Goal: Task Accomplishment & Management: Manage account settings

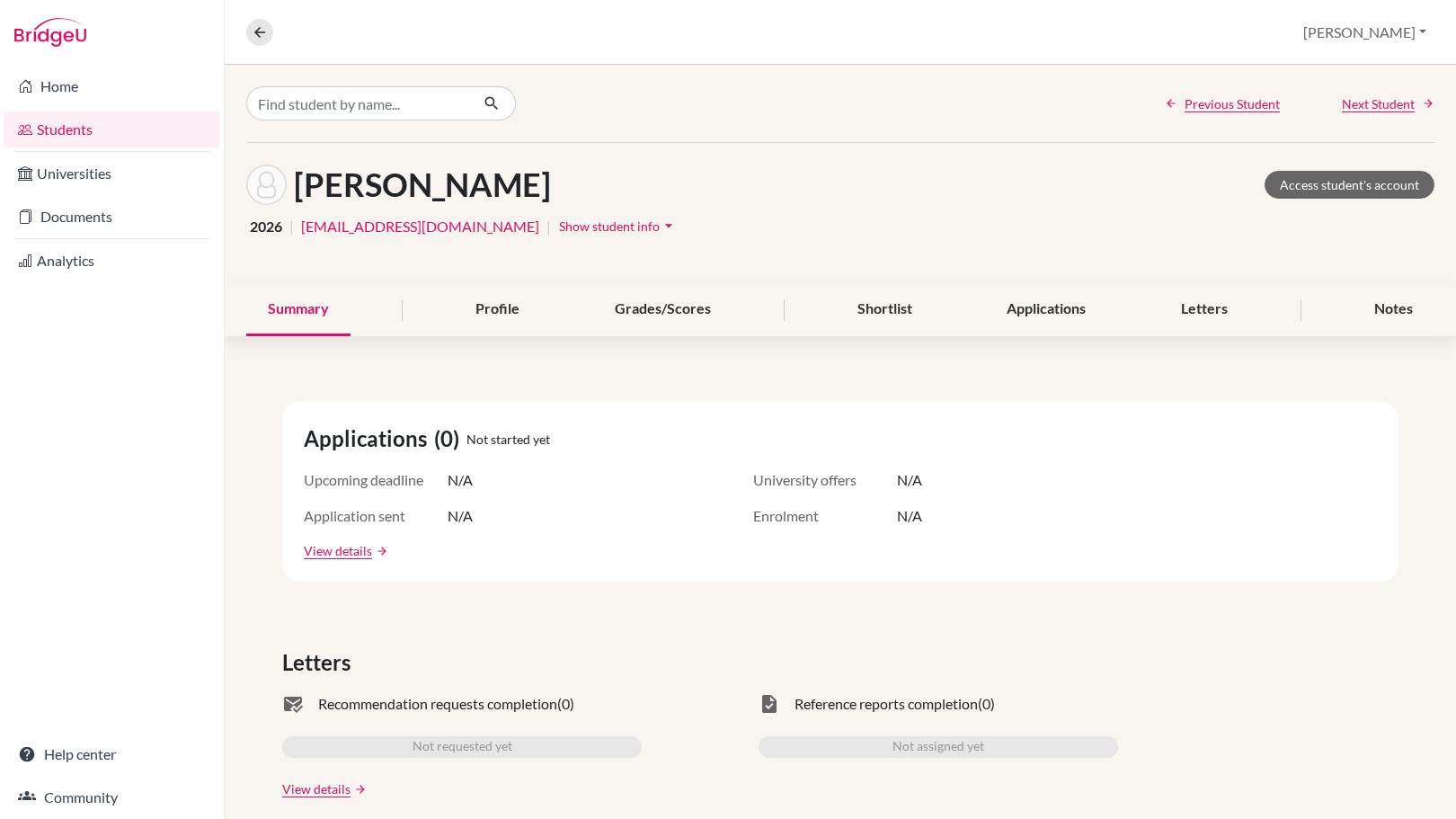
click at [61, 130] on link "Students" at bounding box center [112, 129] width 217 height 36
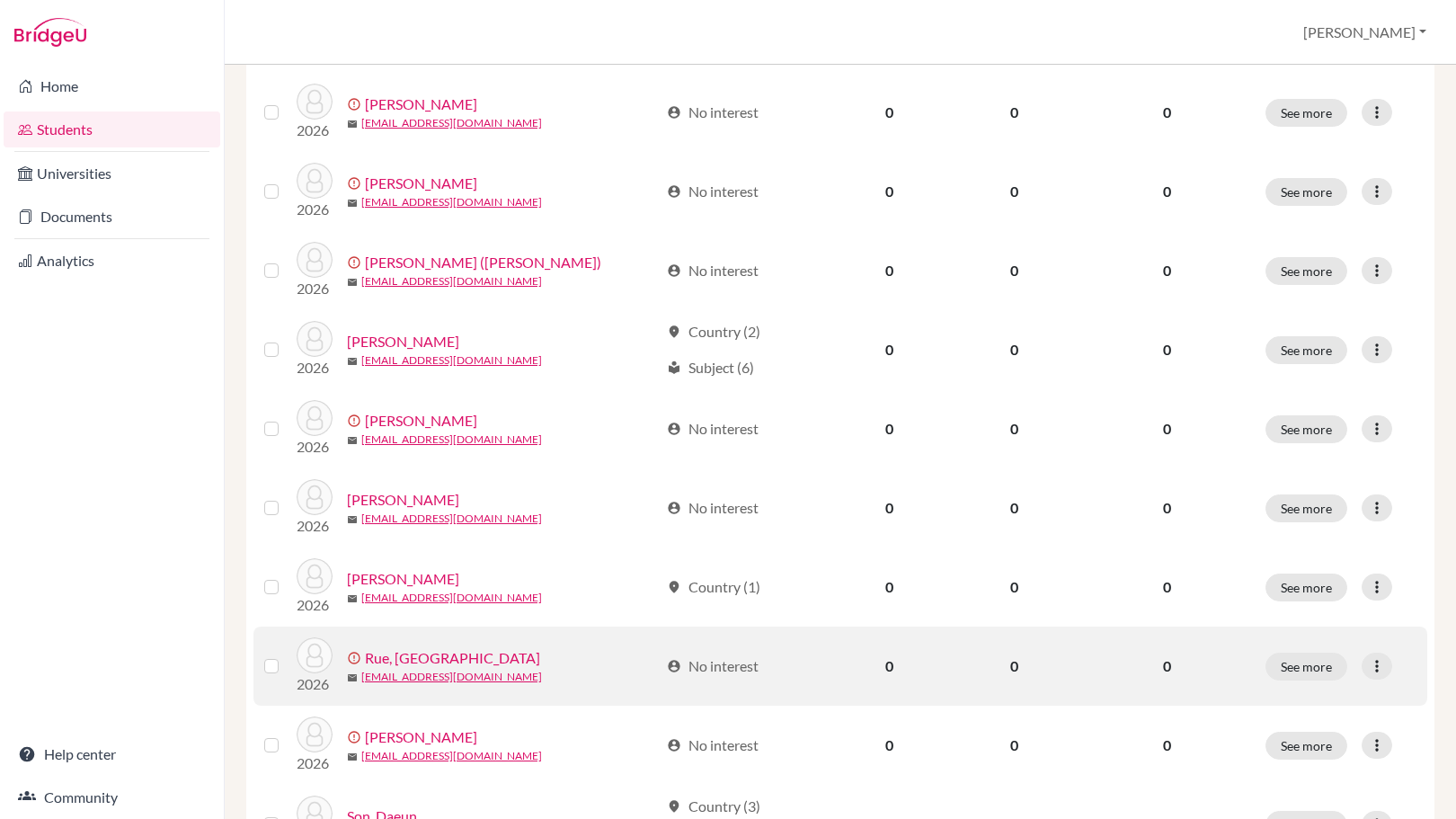
scroll to position [102, 0]
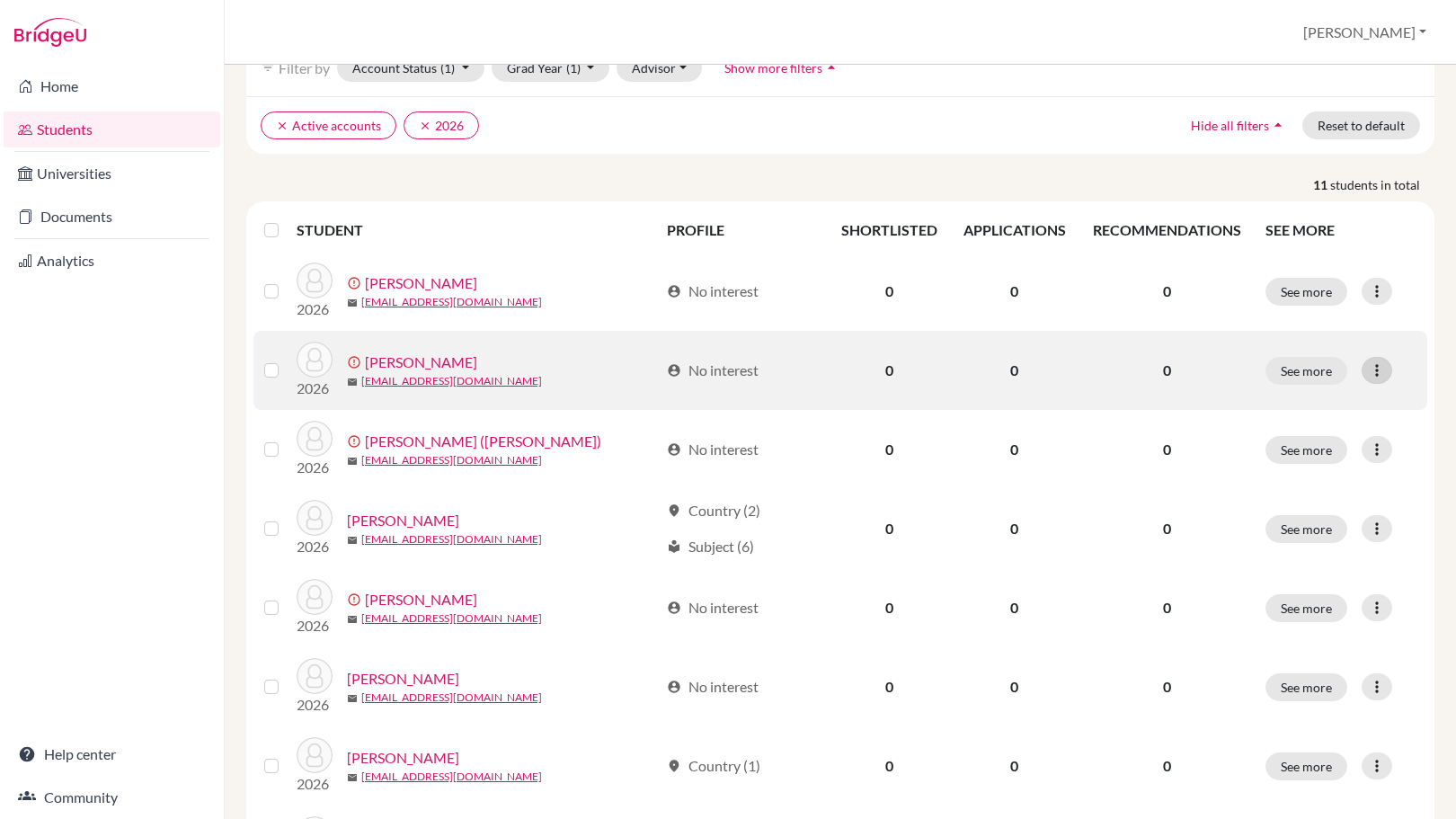
click at [1368, 370] on icon at bounding box center [1377, 371] width 18 height 18
click at [1301, 372] on button "See more" at bounding box center [1306, 371] width 82 height 28
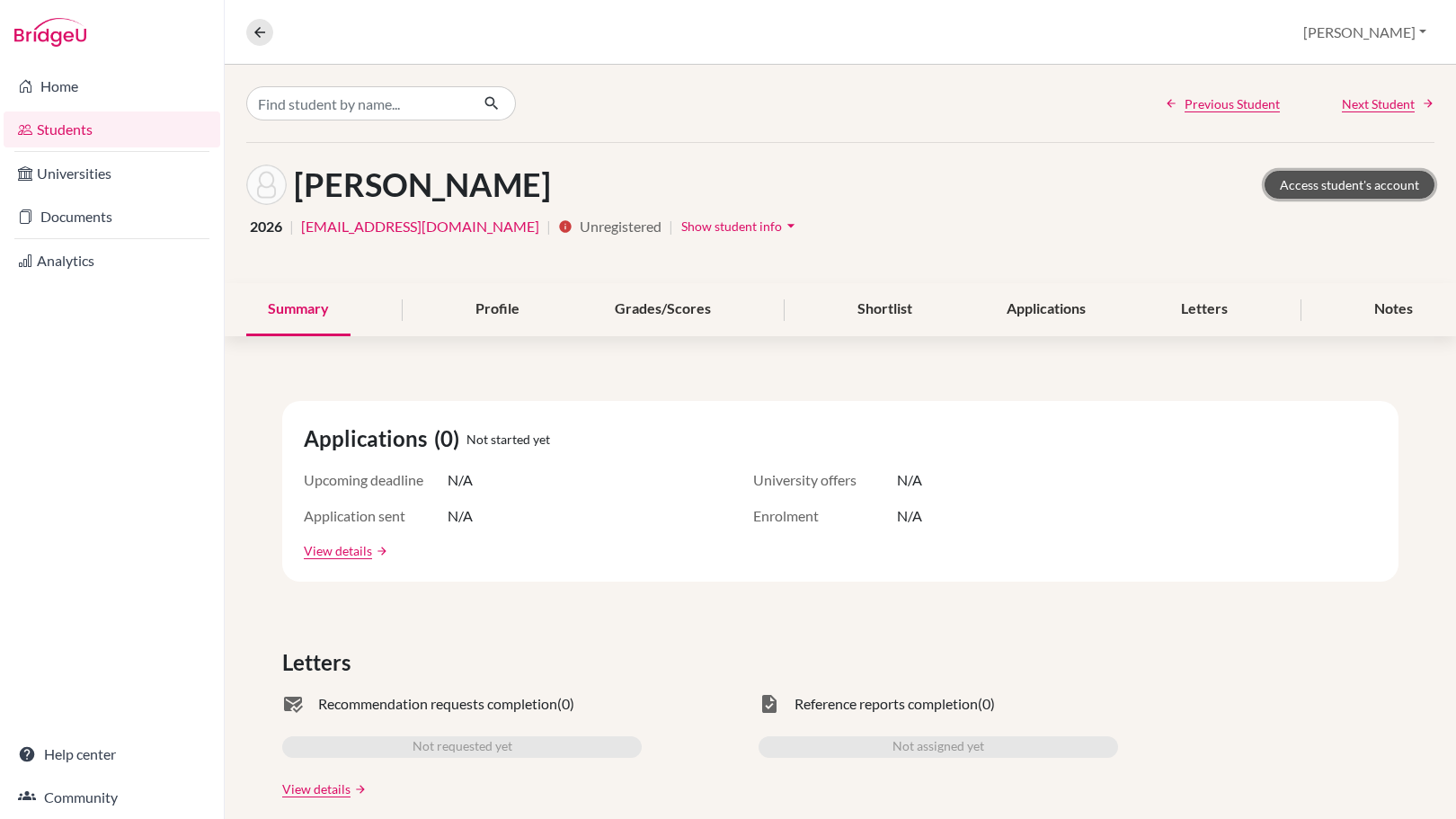
click at [1324, 179] on link "Access student's account" at bounding box center [1349, 184] width 169 height 28
click at [257, 35] on icon at bounding box center [260, 32] width 16 height 16
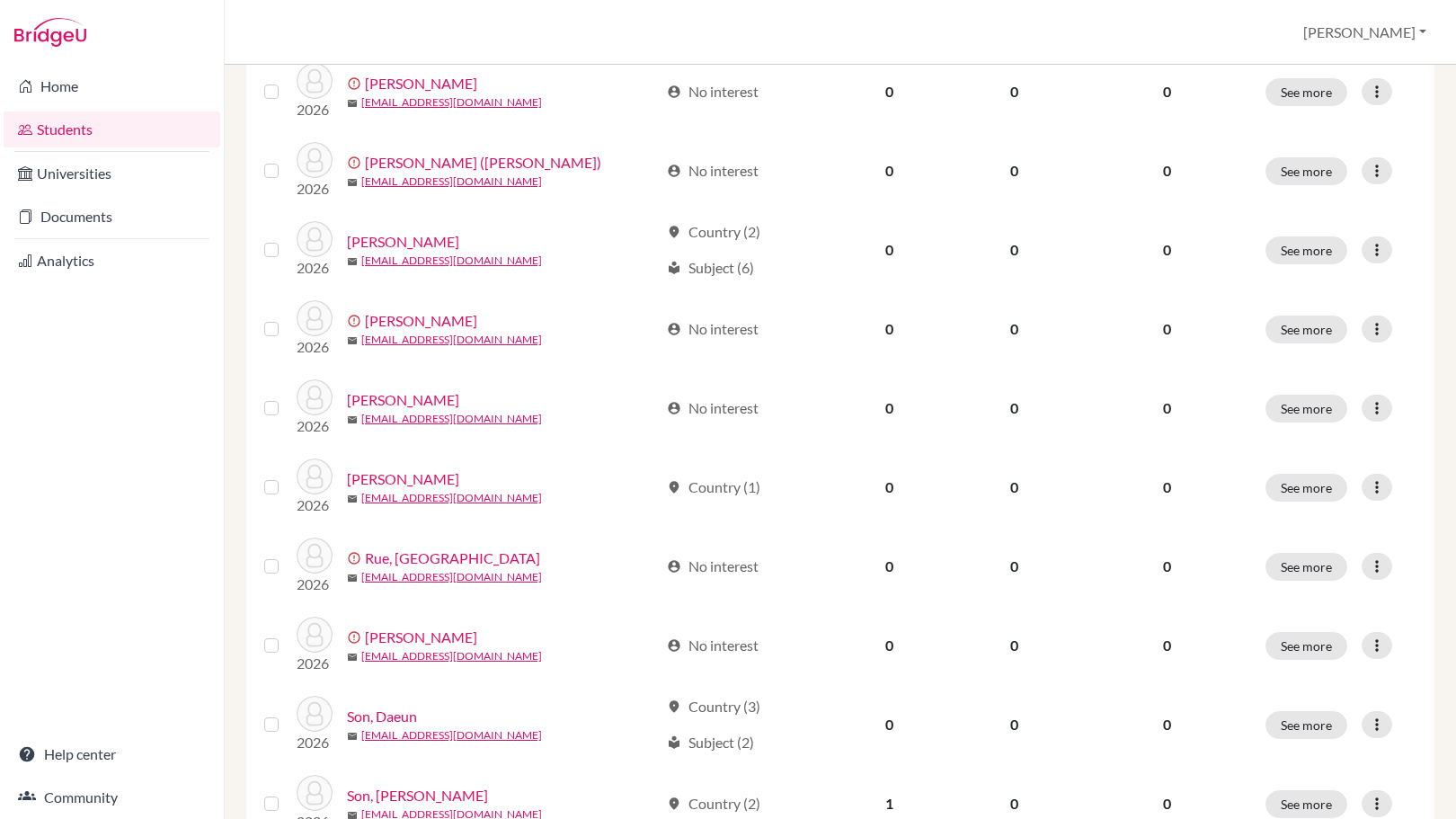
scroll to position [383, 0]
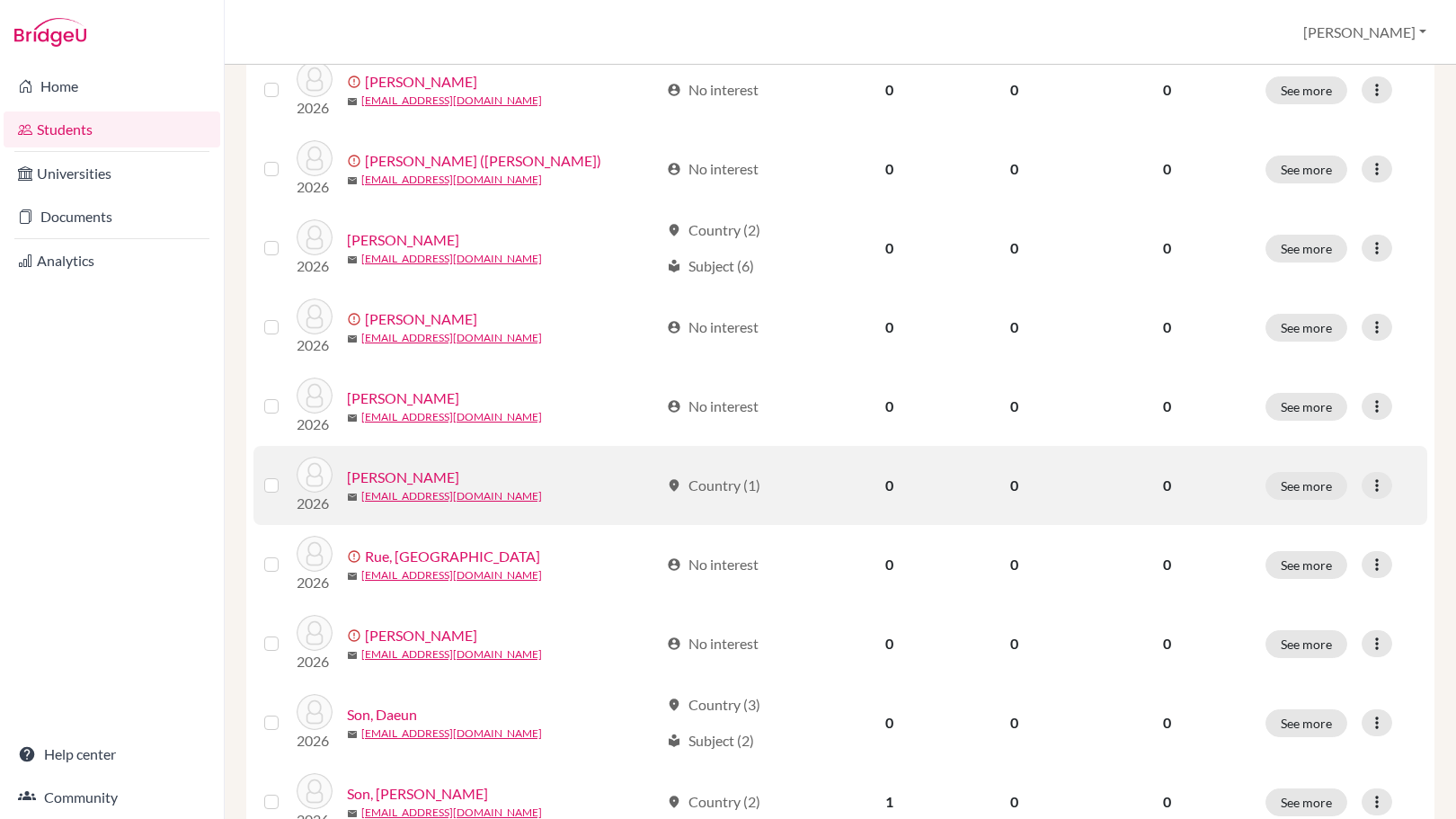
click at [418, 472] on link "McCullough, Isaiah" at bounding box center [402, 478] width 112 height 22
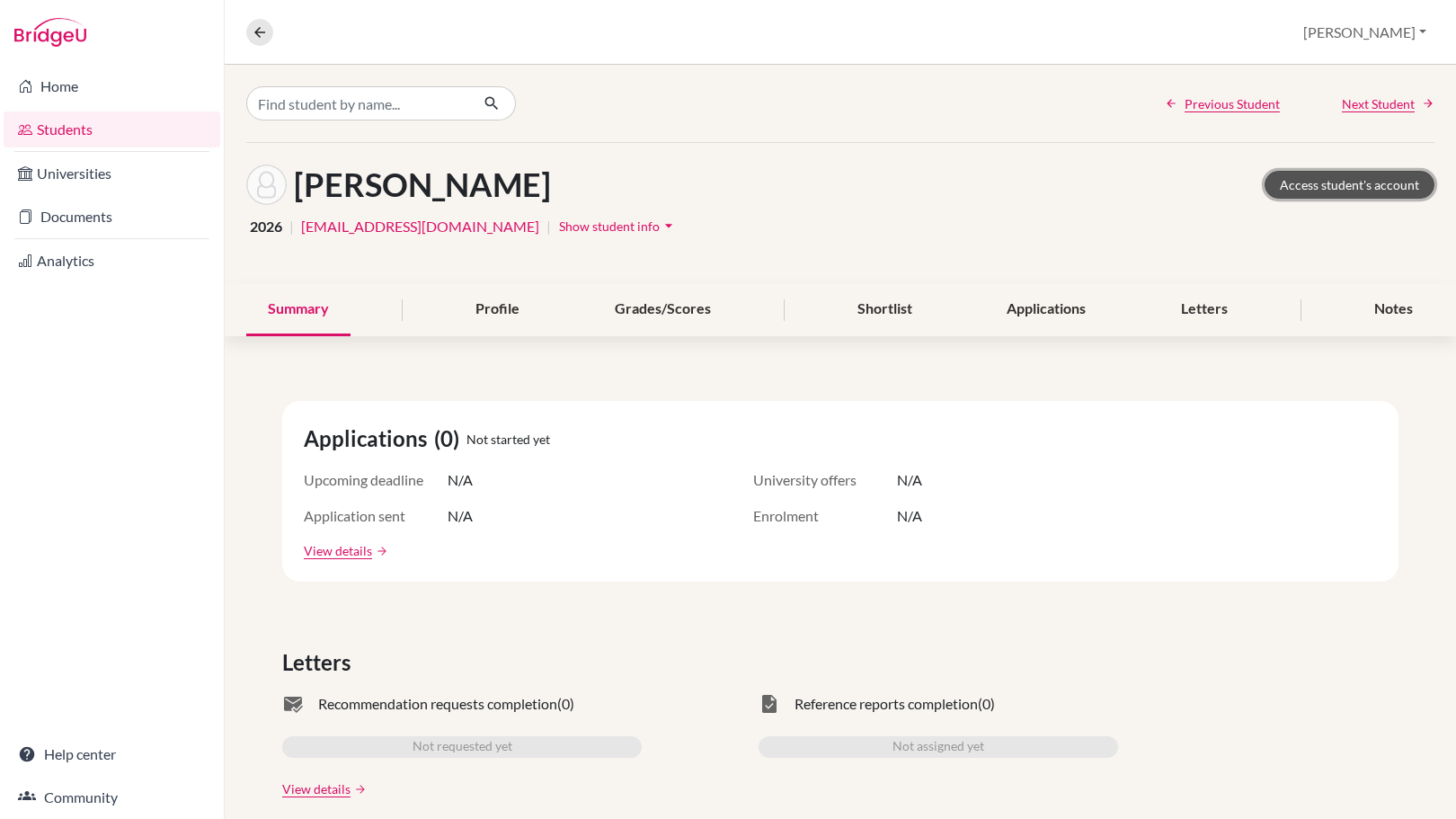
click at [1333, 188] on link "Access student's account" at bounding box center [1349, 184] width 169 height 28
